Goal: Information Seeking & Learning: Check status

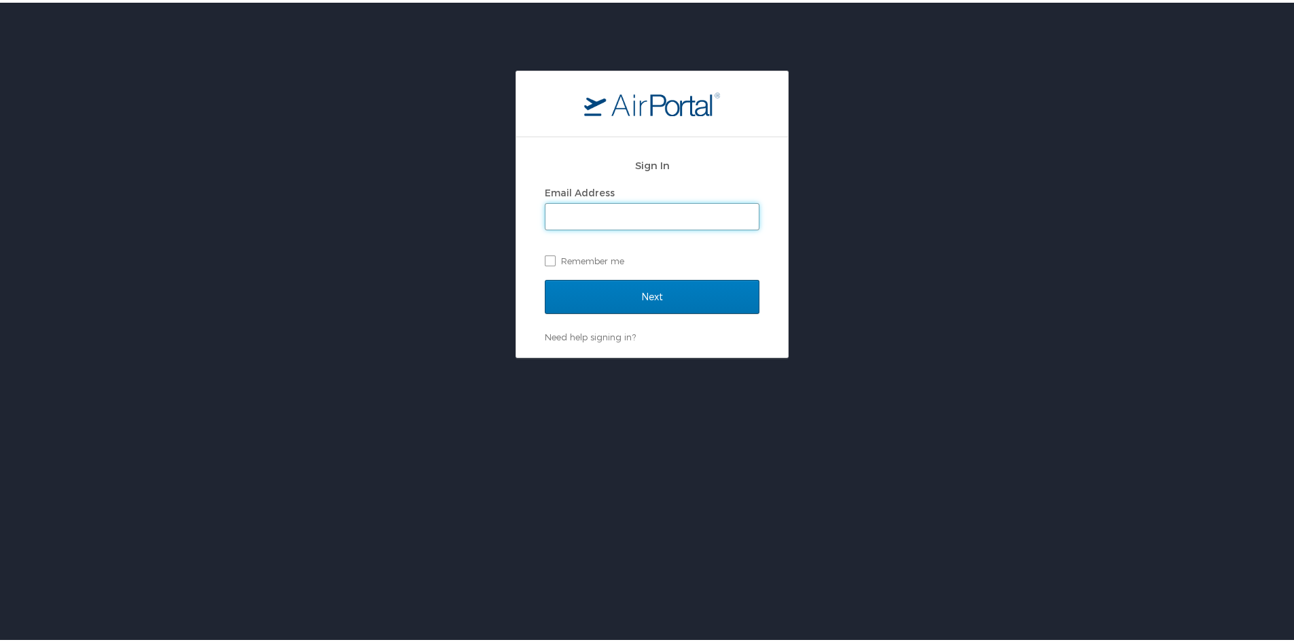
click at [665, 217] on input "Email Address" at bounding box center [652, 214] width 213 height 26
paste input "[EMAIL_ADDRESS][DOMAIN_NAME]"
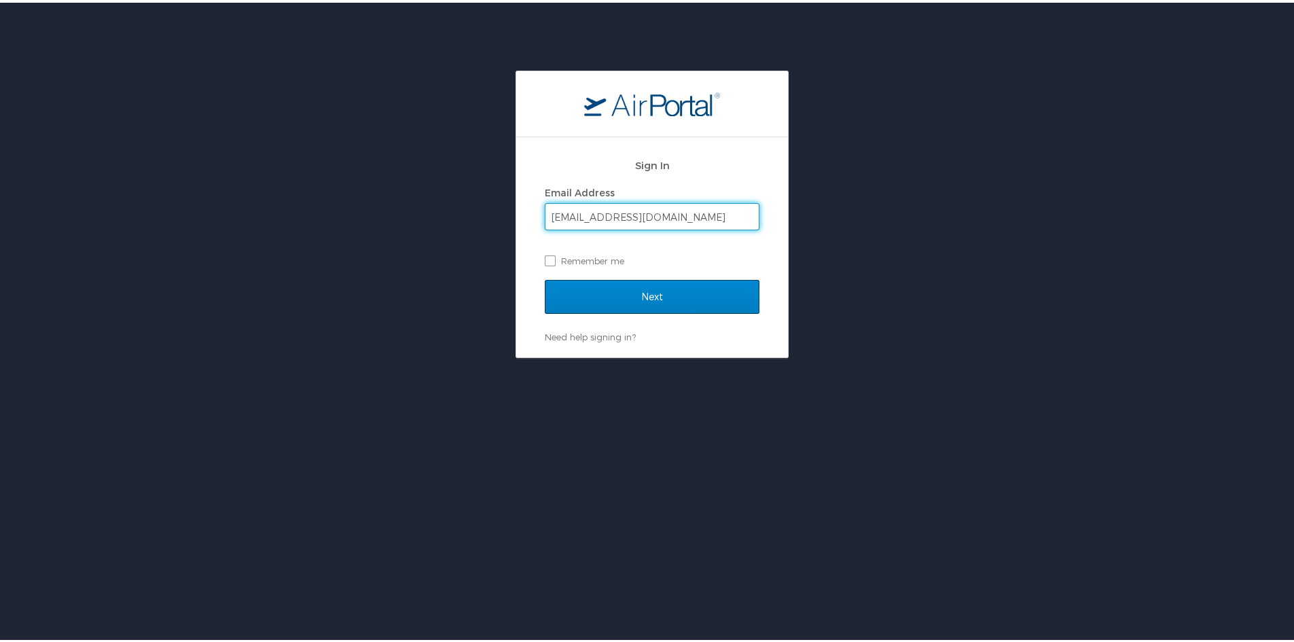
type input "[EMAIL_ADDRESS][DOMAIN_NAME]"
click at [656, 302] on input "Next" at bounding box center [652, 294] width 215 height 34
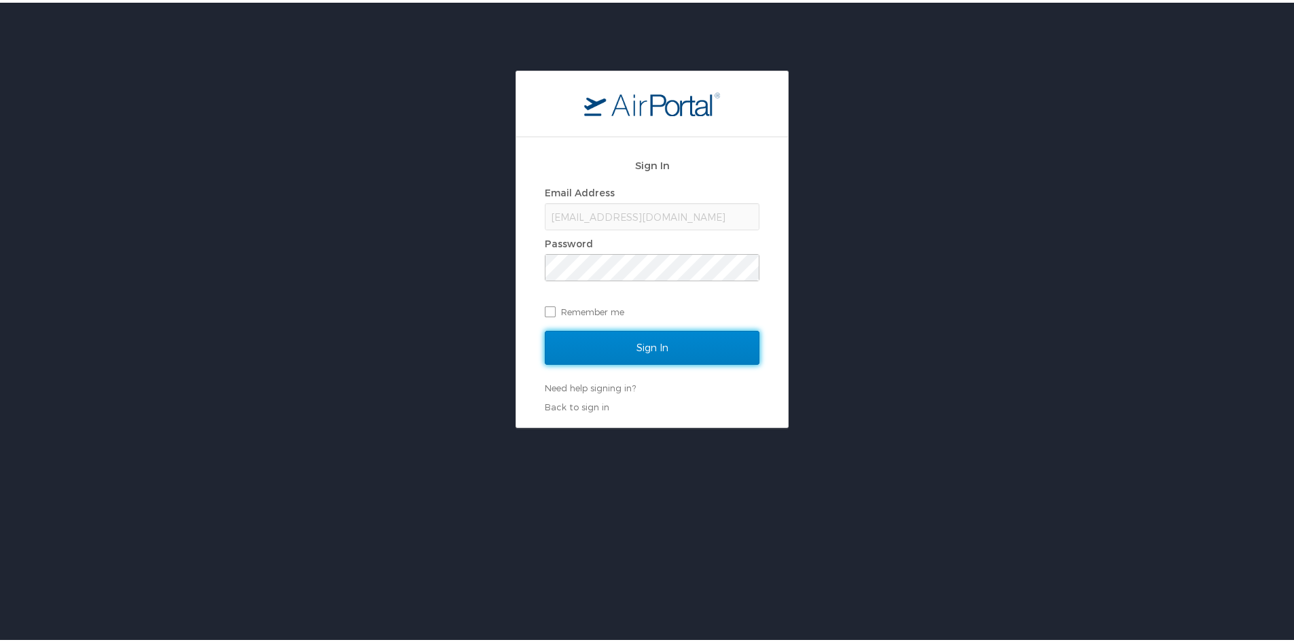
click at [652, 342] on input "Sign In" at bounding box center [652, 345] width 215 height 34
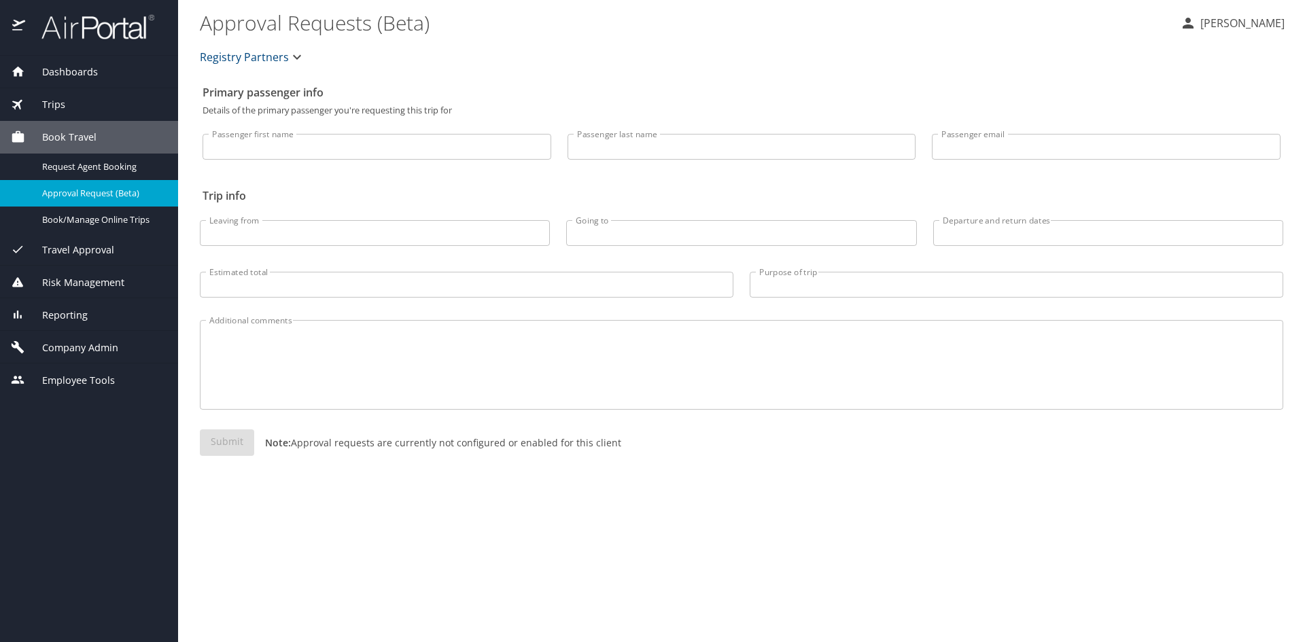
drag, startPoint x: 75, startPoint y: 550, endPoint x: 67, endPoint y: 541, distance: 12.5
click at [75, 550] on div "Dashboards AirPortal 360™ Manager My Travel Dashboard Trips Airtinerary® Lookup…" at bounding box center [89, 349] width 178 height 586
click at [67, 323] on span "Reporting" at bounding box center [56, 315] width 63 height 15
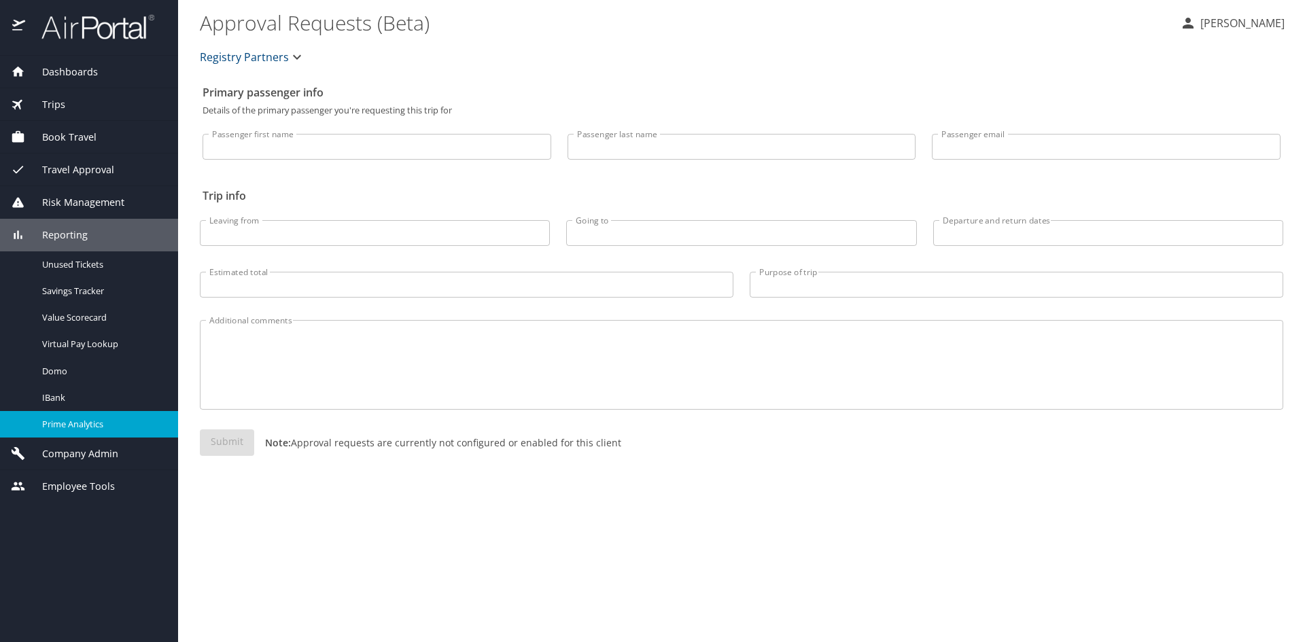
click at [92, 431] on span "Prime Analytics" at bounding box center [102, 424] width 120 height 13
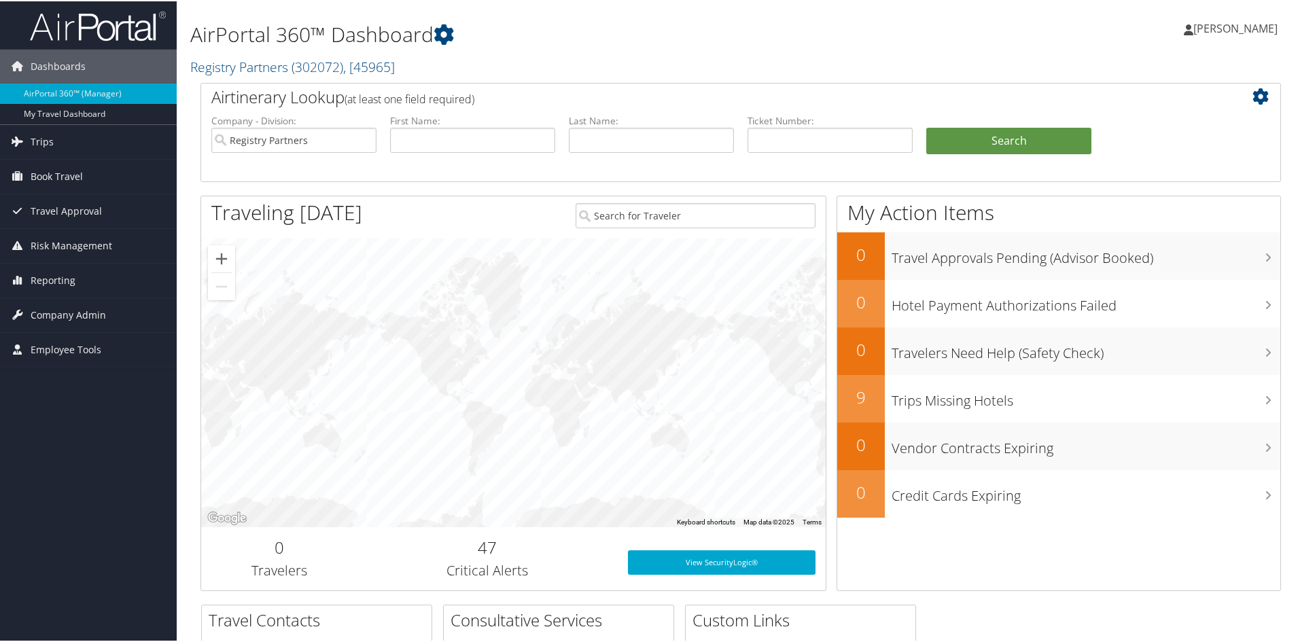
click at [76, 16] on img at bounding box center [98, 25] width 136 height 32
click at [42, 284] on span "Reporting" at bounding box center [53, 279] width 45 height 34
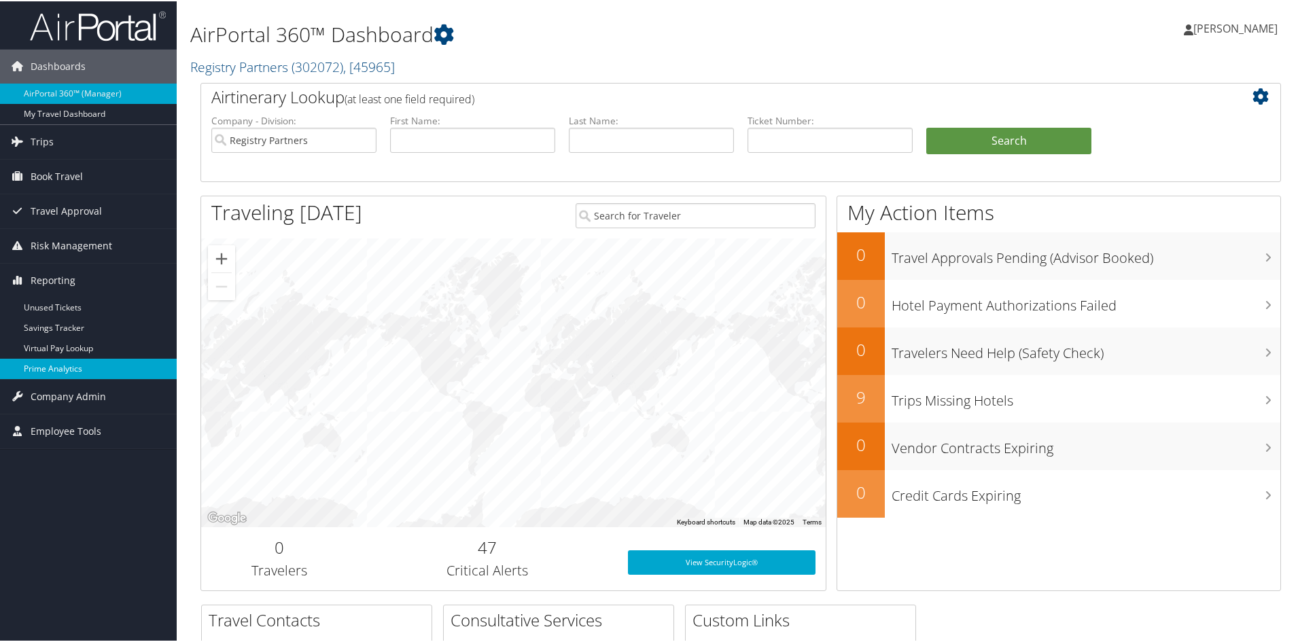
click at [34, 366] on link "Prime Analytics" at bounding box center [88, 367] width 177 height 20
click at [54, 370] on link "Prime Analytics" at bounding box center [88, 367] width 177 height 20
click at [31, 139] on span "Trips" at bounding box center [42, 141] width 23 height 34
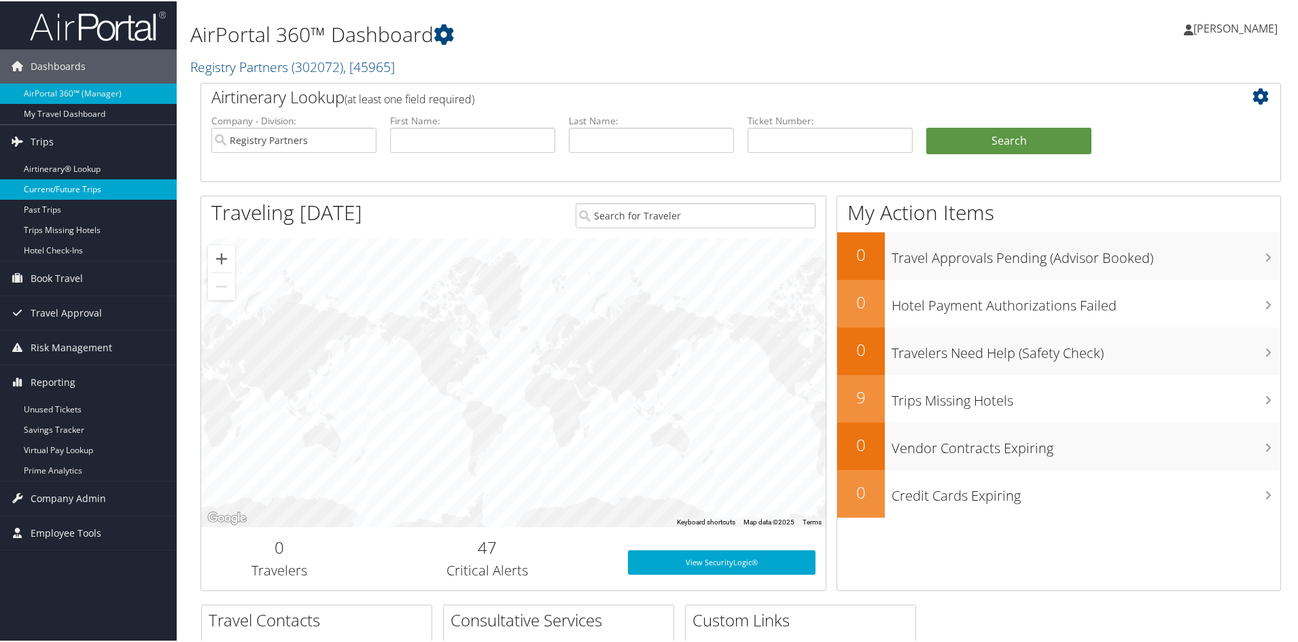
click at [45, 184] on link "Current/Future Trips" at bounding box center [88, 188] width 177 height 20
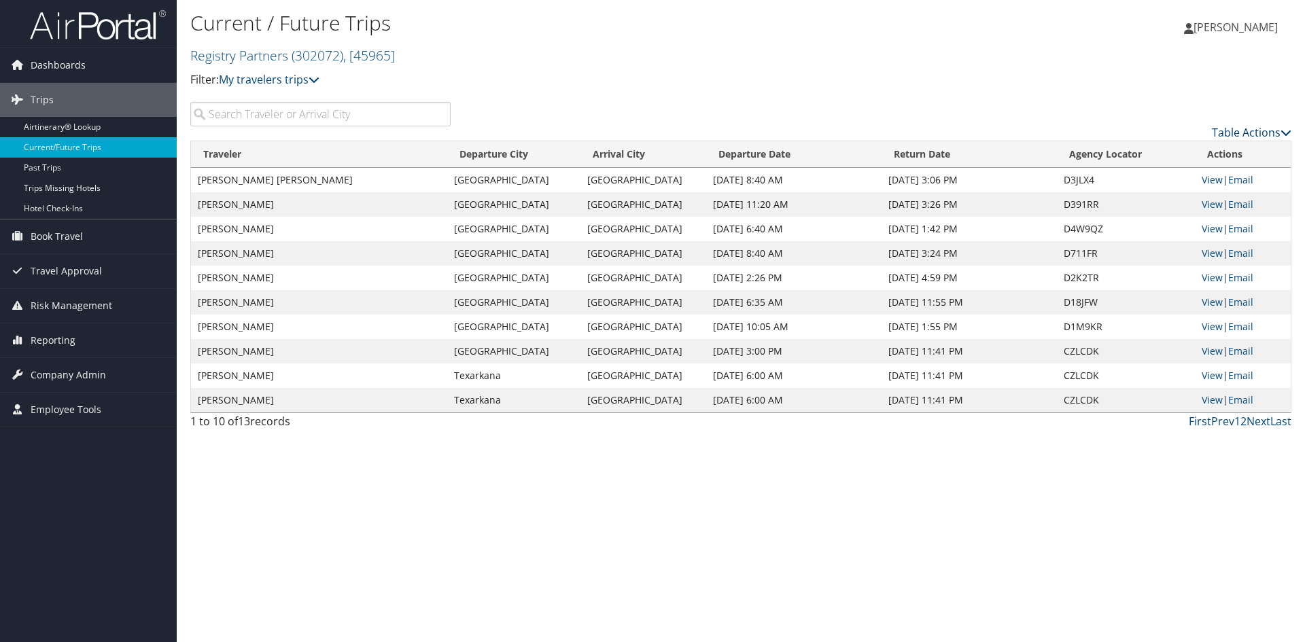
click at [1274, 140] on link "Table Actions" at bounding box center [1252, 132] width 80 height 15
click at [1166, 239] on link "Page Length" at bounding box center [1194, 227] width 179 height 23
click at [1125, 217] on link "25" at bounding box center [1194, 205] width 179 height 23
